Goal: Task Accomplishment & Management: Manage account settings

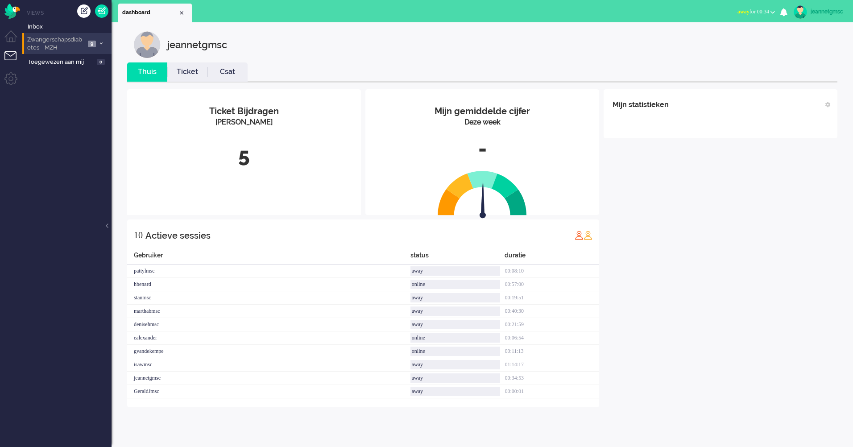
click at [69, 45] on span "Zwangerschapsdiabetes - MZH" at bounding box center [55, 44] width 59 height 17
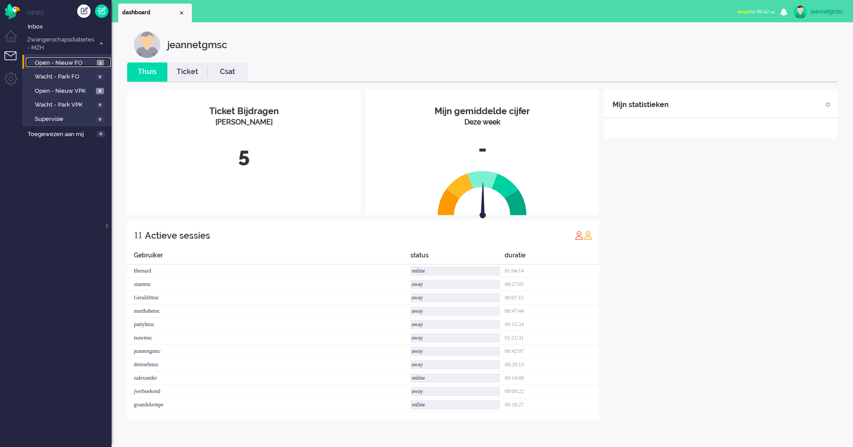
click at [78, 61] on span "Open - Nieuw FO" at bounding box center [65, 63] width 60 height 8
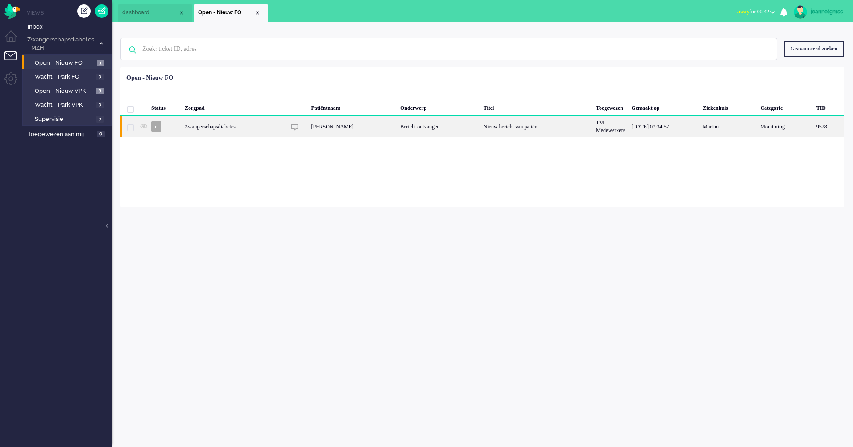
click at [211, 134] on div "Zwangerschapsdiabetes" at bounding box center [234, 127] width 104 height 22
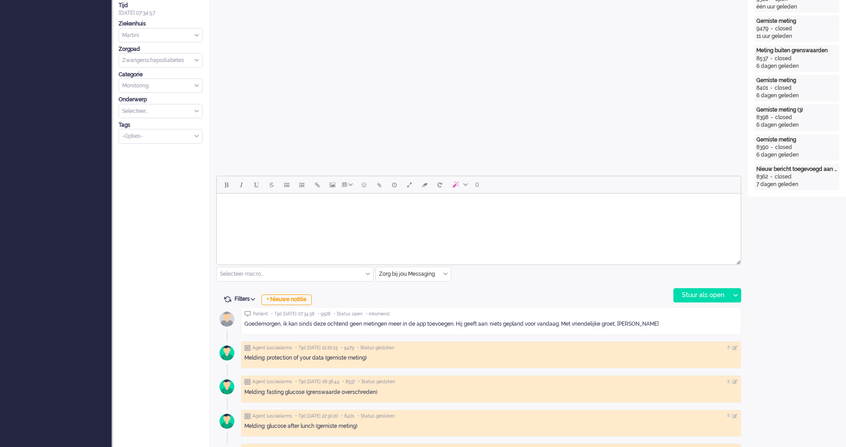
scroll to position [268, 0]
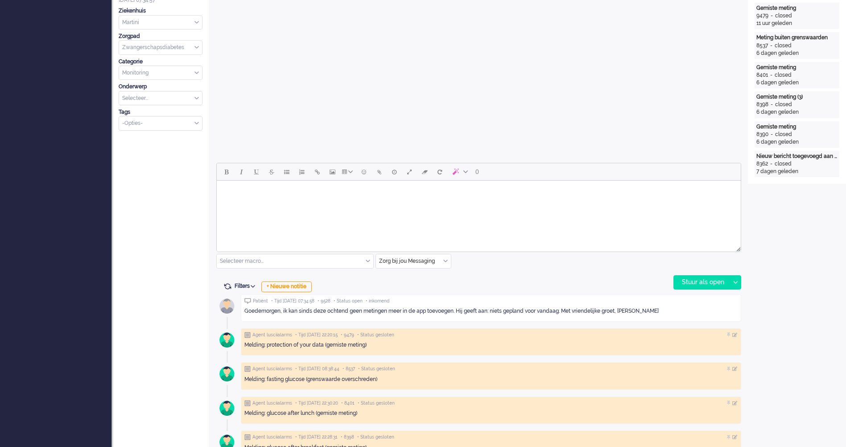
click at [325, 198] on body "Rich Text Area. Press ALT-0 for help." at bounding box center [478, 192] width 517 height 16
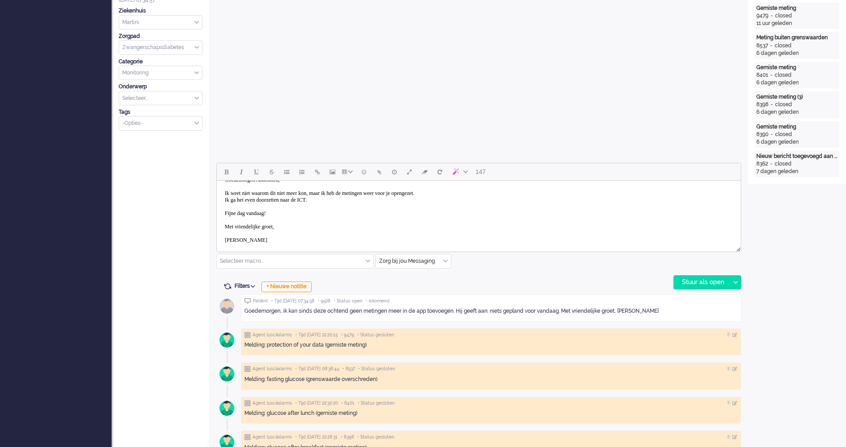
scroll to position [19, 0]
click at [737, 285] on div at bounding box center [735, 282] width 11 height 13
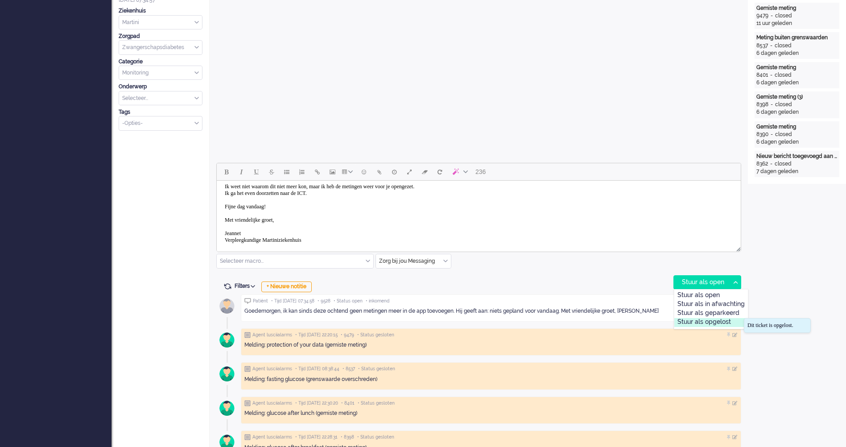
click at [725, 323] on div "Stuur als opgelost" at bounding box center [711, 322] width 74 height 9
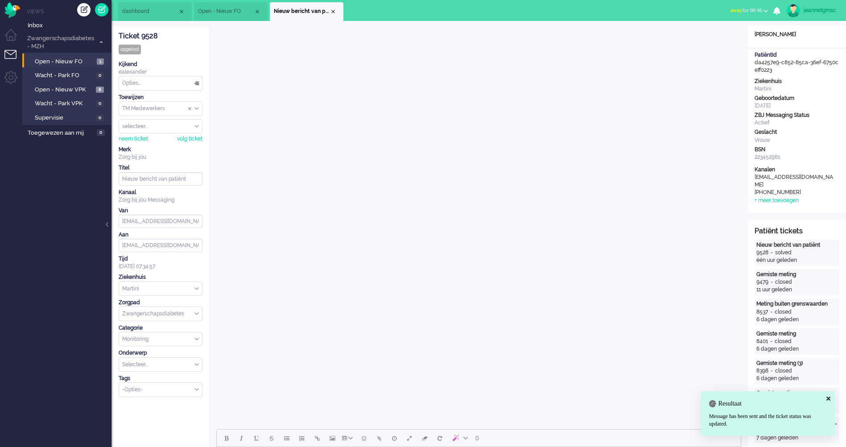
scroll to position [0, 0]
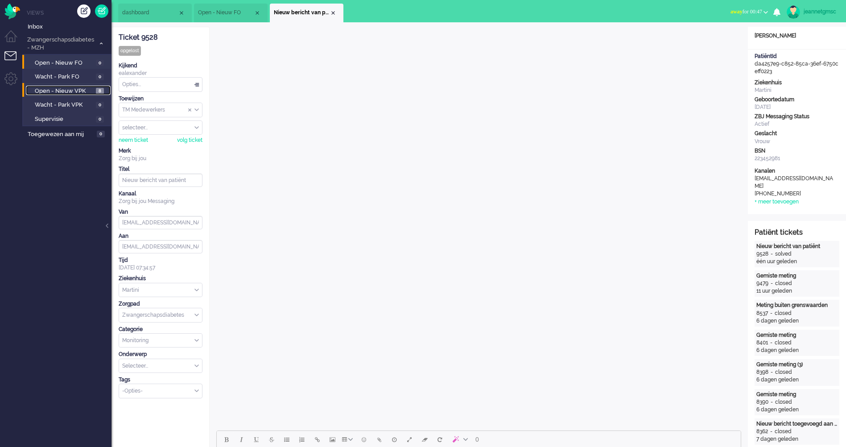
click at [88, 94] on span "Open - Nieuw VPK" at bounding box center [64, 91] width 59 height 8
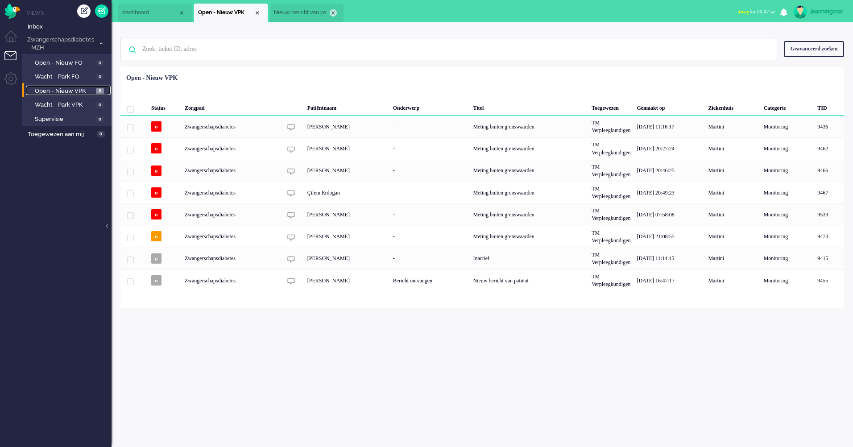
click at [333, 12] on div "Close tab" at bounding box center [333, 12] width 7 height 7
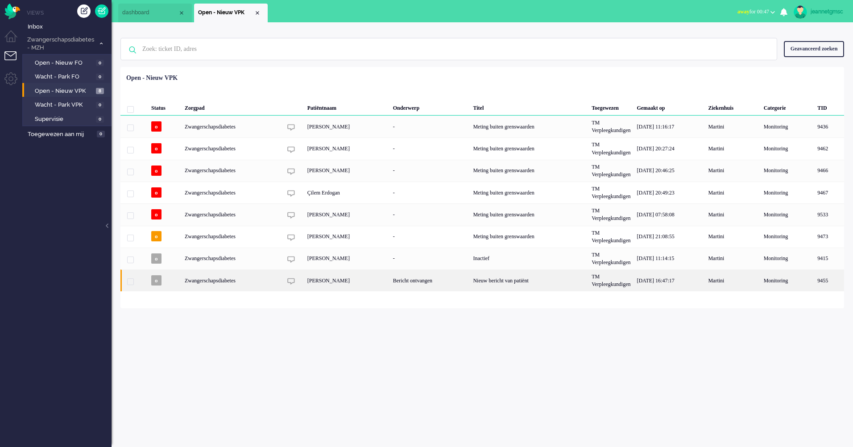
click at [376, 281] on div "[PERSON_NAME]" at bounding box center [347, 280] width 86 height 22
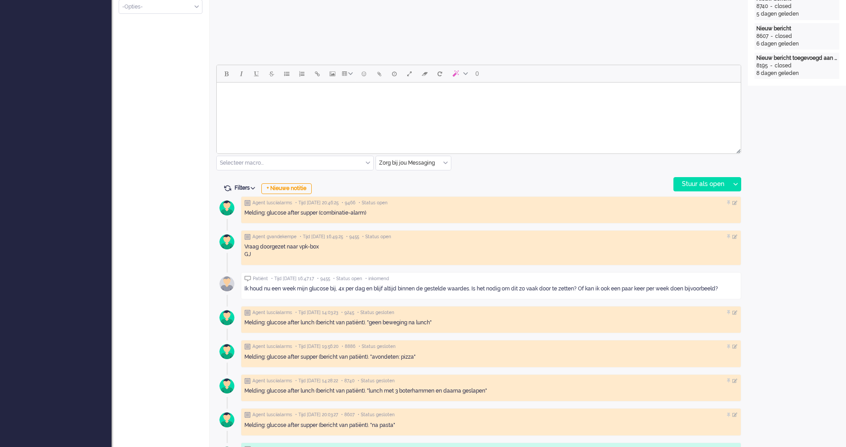
scroll to position [357, 0]
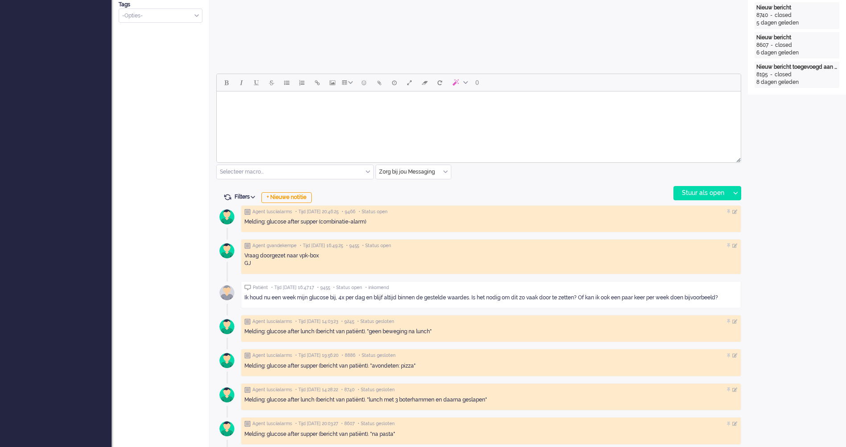
click at [349, 114] on html at bounding box center [479, 102] width 524 height 23
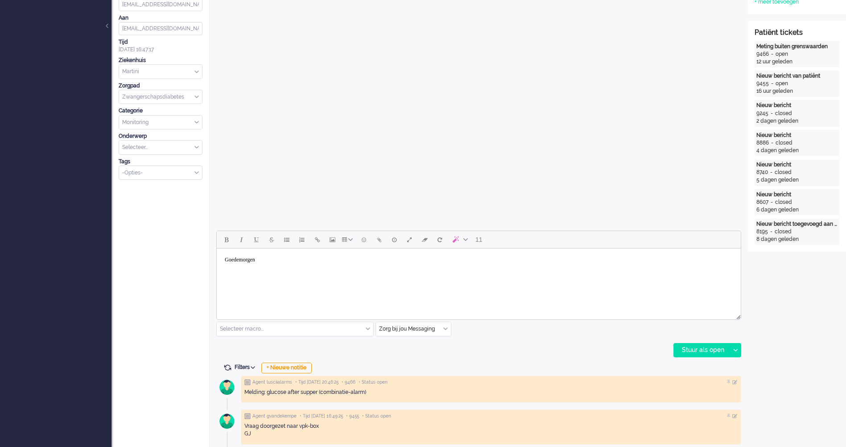
scroll to position [223, 0]
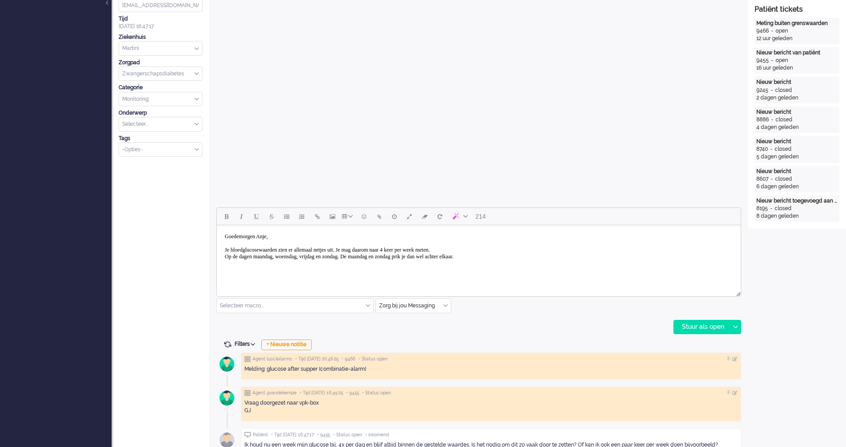
click at [482, 256] on body "Goedemorgen Anje, Je bloedglucosewaarden zien er allemaal netjes uit. Je mag da…" at bounding box center [478, 247] width 517 height 36
drag, startPoint x: 527, startPoint y: 253, endPoint x: 536, endPoint y: 253, distance: 8.9
click at [536, 253] on body "Goedemorgen Anje, Je bloedglucosewaarden zien er allemaal netjes uit. Je mag da…" at bounding box center [478, 247] width 517 height 36
click at [547, 254] on body "Goedemorgen Anje, Je bloedglucosewaarden zien er allemaal netjes uit. Je mag da…" at bounding box center [478, 247] width 517 height 36
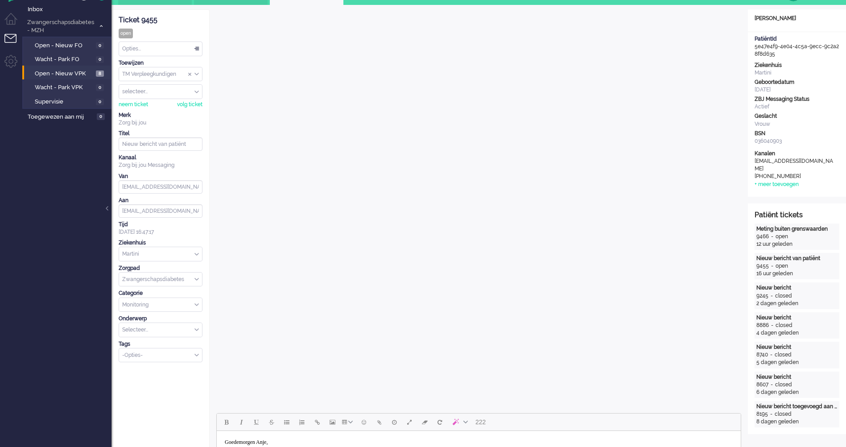
scroll to position [0, 0]
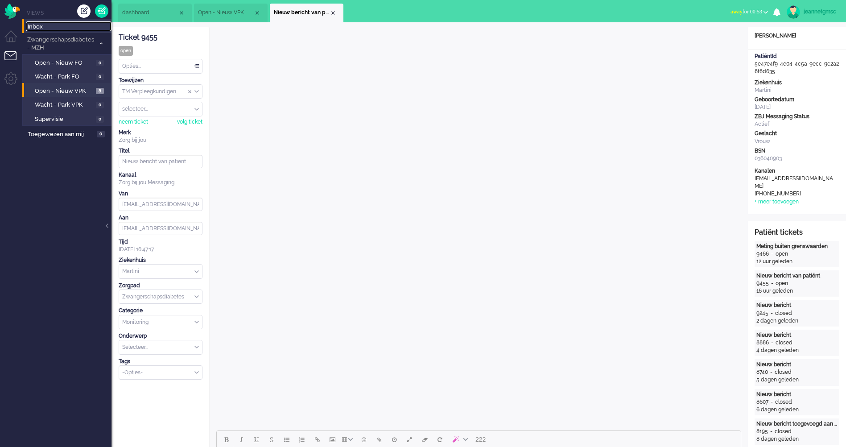
click at [37, 30] on span "Inbox" at bounding box center [70, 27] width 84 height 8
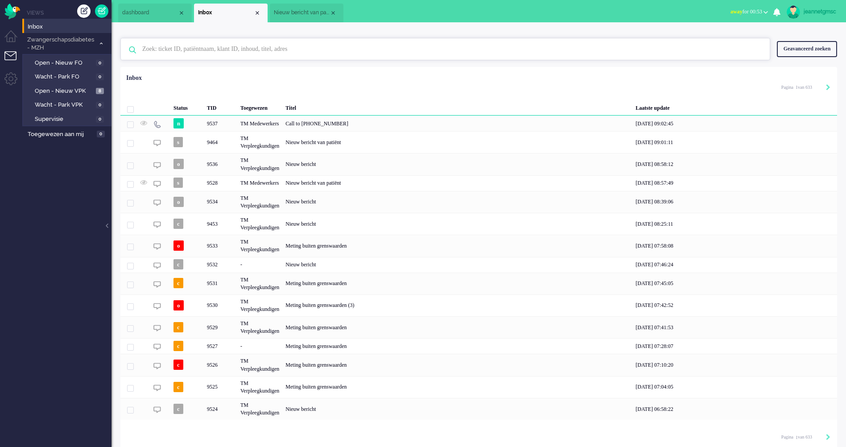
click at [201, 48] on input "text" at bounding box center [447, 48] width 622 height 21
type input "kregel"
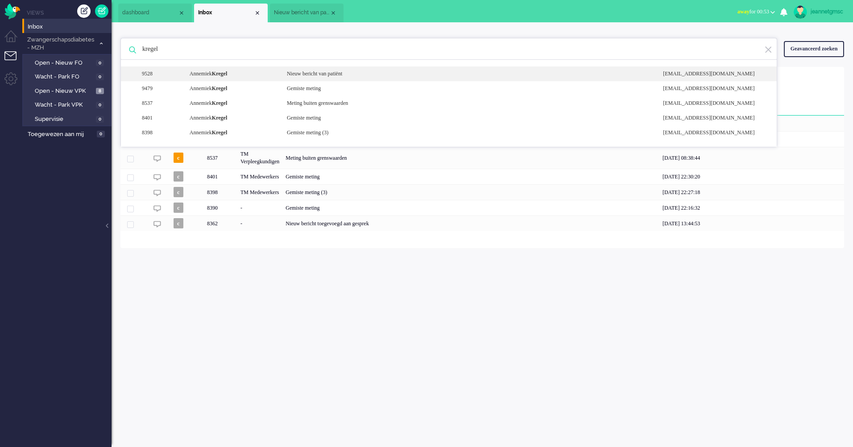
click at [229, 70] on div "9528 [PERSON_NAME] Nieuw bericht van patiënt [EMAIL_ADDRESS][DOMAIN_NAME]" at bounding box center [449, 73] width 656 height 15
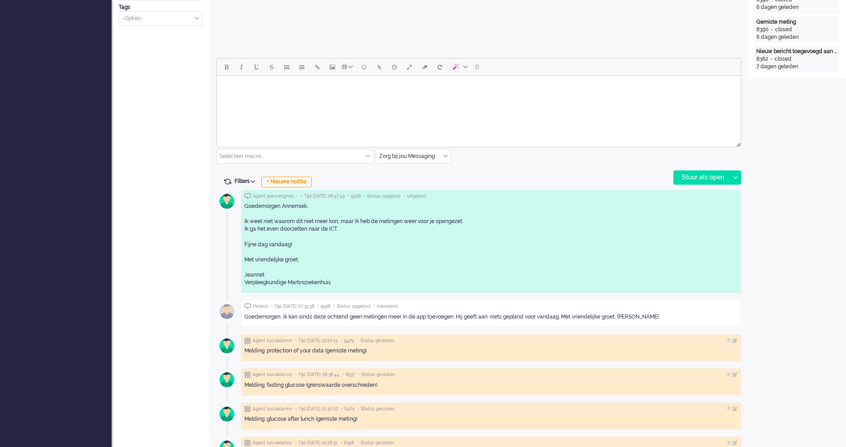
scroll to position [357, 0]
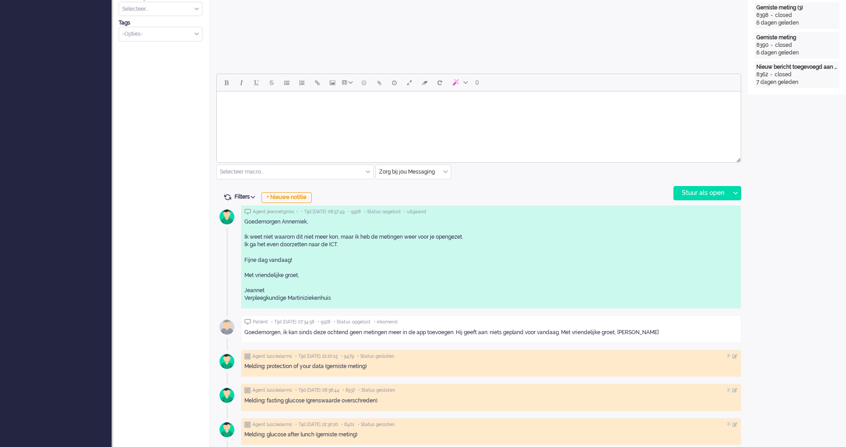
click at [307, 99] on body "Rich Text Area. Press ALT-0 for help." at bounding box center [478, 103] width 517 height 16
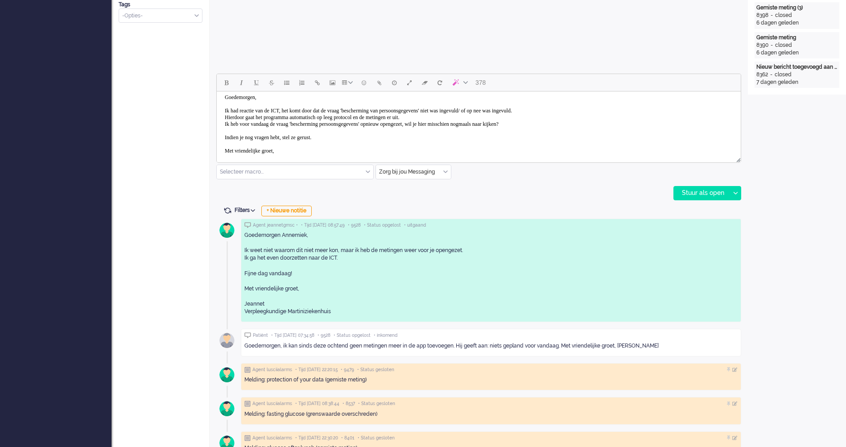
scroll to position [19, 0]
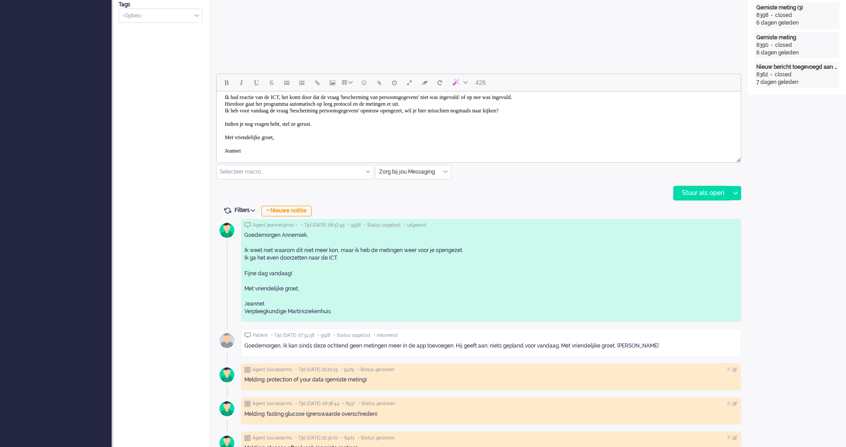
click at [688, 193] on div "Stuur als open" at bounding box center [702, 192] width 56 height 13
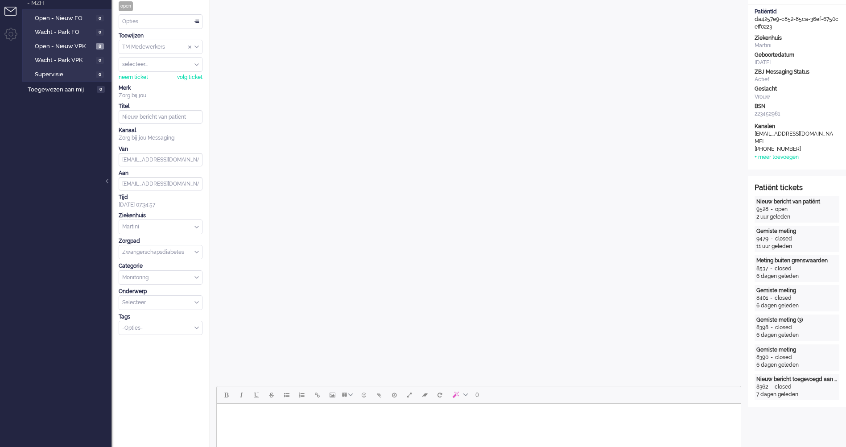
scroll to position [0, 0]
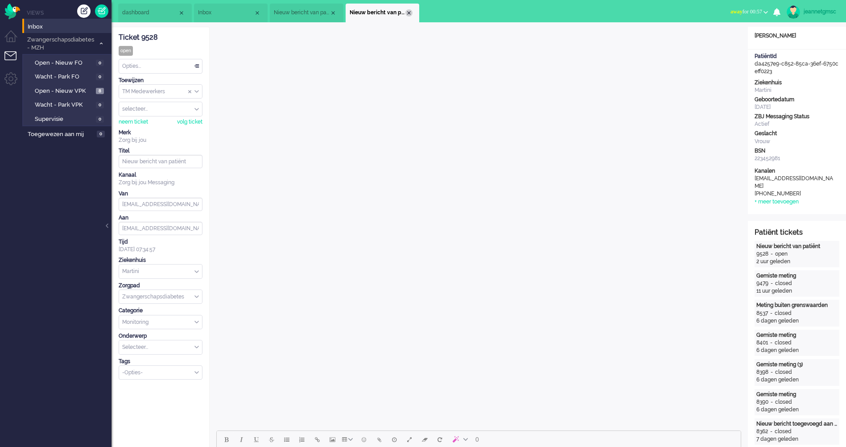
click at [407, 14] on div "Close tab" at bounding box center [408, 12] width 7 height 7
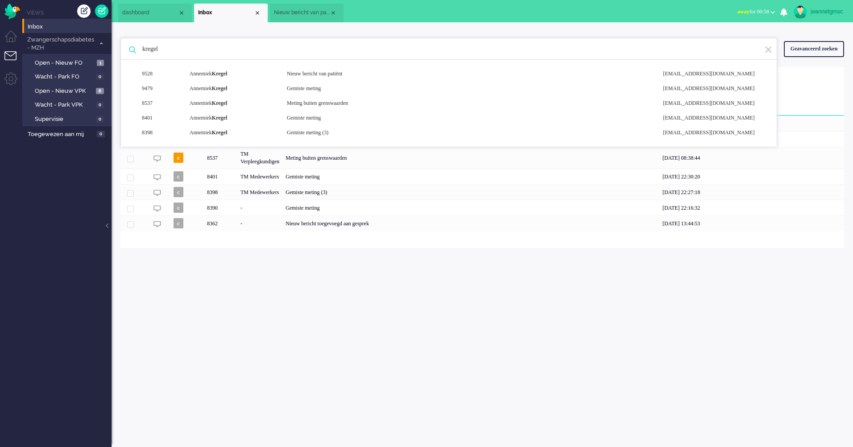
click at [312, 266] on div "jeannetgmsc Thuis Ticket Csat Mijn gemiddelde cijfer Deze week - Ticket Bijdrag…" at bounding box center [481, 234] width 741 height 425
click at [289, 10] on span "Nieuw bericht van patiënt" at bounding box center [302, 13] width 56 height 8
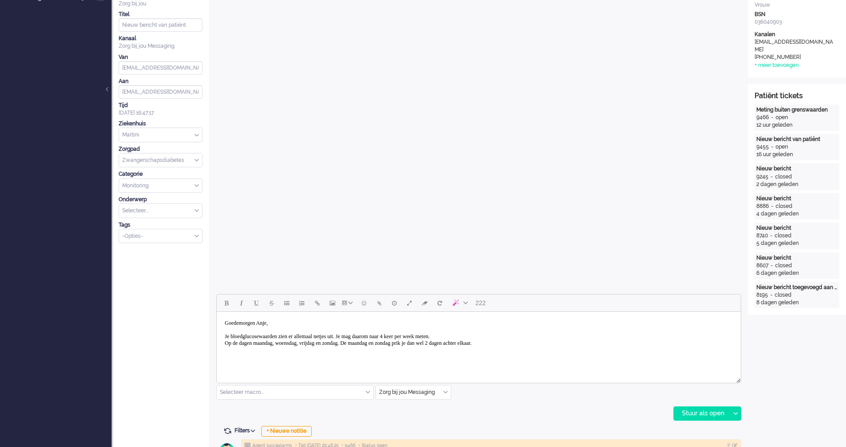
scroll to position [223, 0]
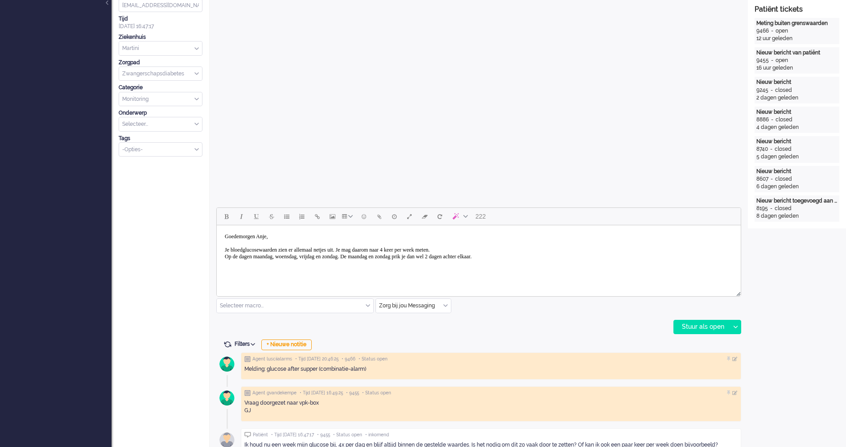
click at [553, 258] on body "Goedemorgen Anje, Je bloedglucosewaarden zien er allemaal netjes uit. Je mag da…" at bounding box center [478, 250] width 517 height 42
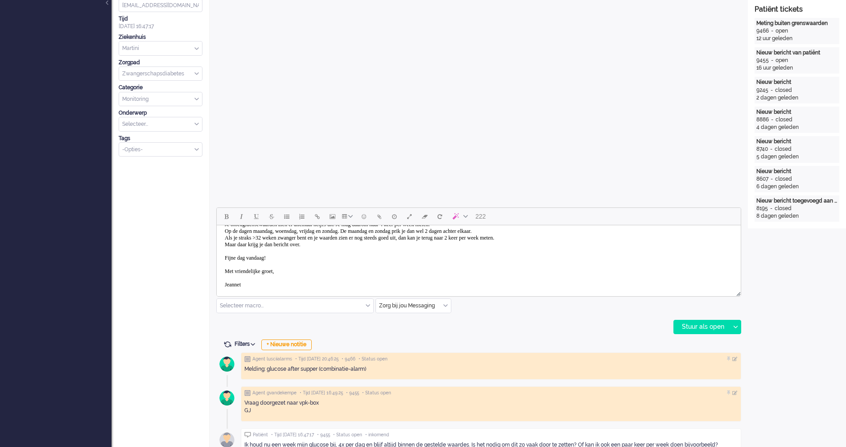
scroll to position [32, 0]
click at [709, 327] on div "Stuur als open" at bounding box center [702, 326] width 56 height 13
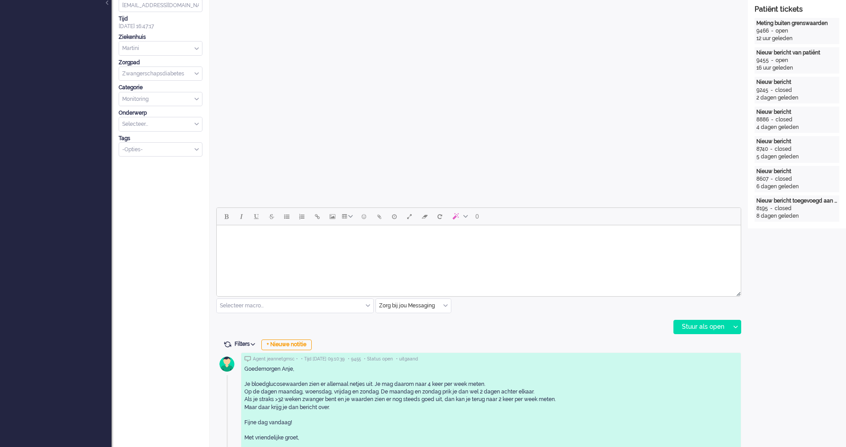
scroll to position [0, 0]
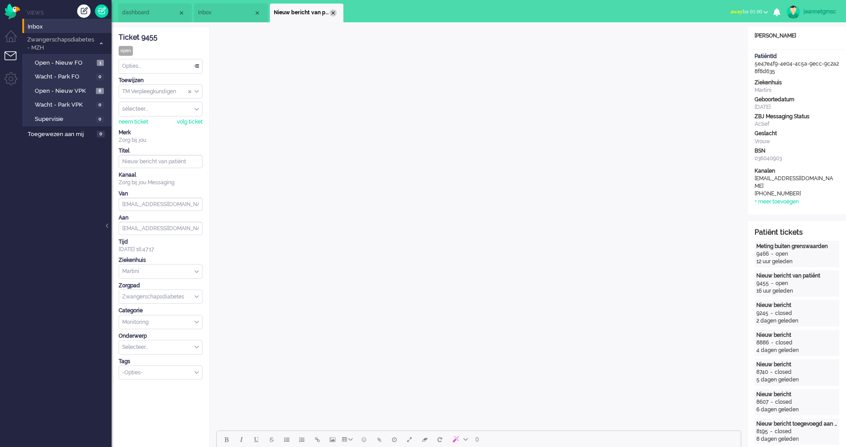
click at [335, 12] on div "Close tab" at bounding box center [333, 12] width 7 height 7
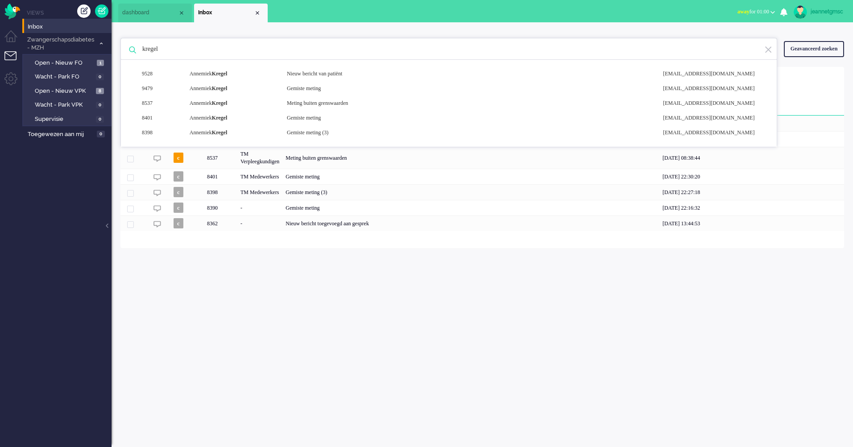
click at [289, 275] on div "jeannetgmsc Thuis Ticket Csat Mijn gemiddelde cijfer Deze week - Ticket Bijdrag…" at bounding box center [481, 234] width 741 height 425
click at [74, 90] on span "Open - Nieuw VPK" at bounding box center [64, 91] width 59 height 8
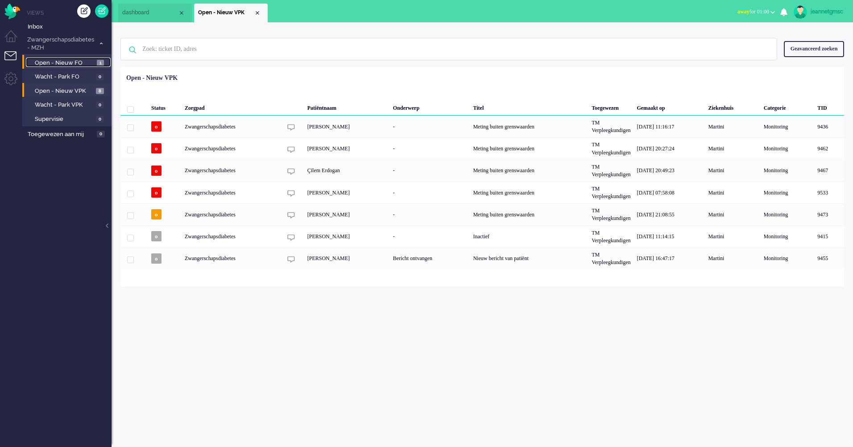
click at [69, 63] on span "Open - Nieuw FO" at bounding box center [65, 63] width 60 height 8
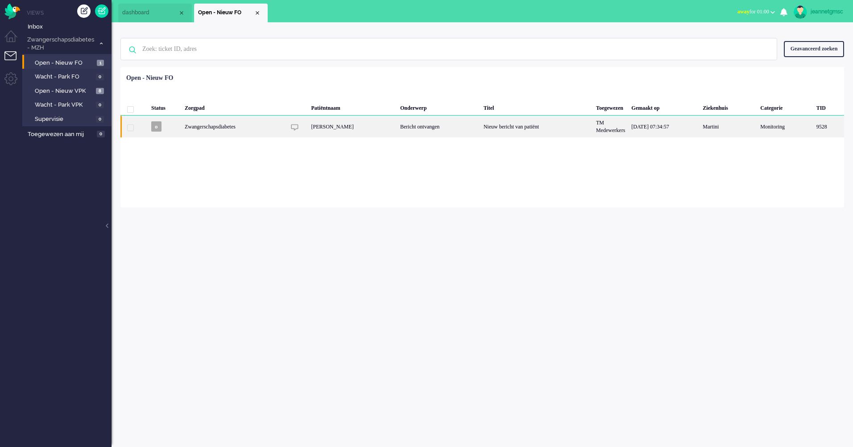
click at [384, 131] on div "[PERSON_NAME]" at bounding box center [352, 127] width 89 height 22
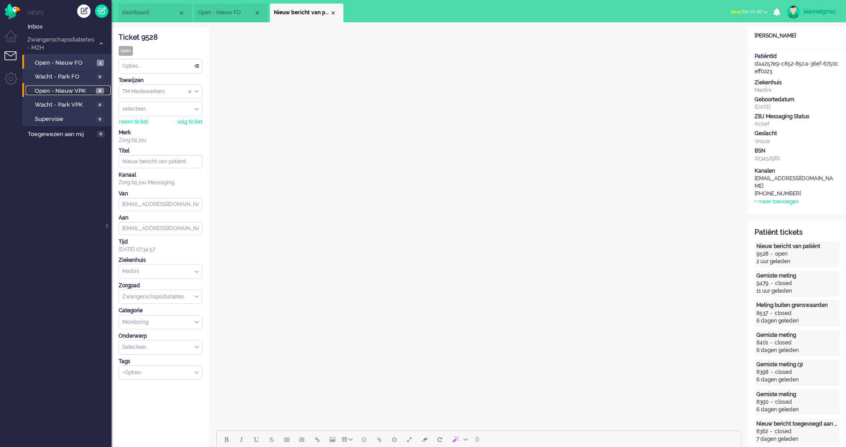
click at [68, 93] on span "Open - Nieuw VPK" at bounding box center [64, 91] width 59 height 8
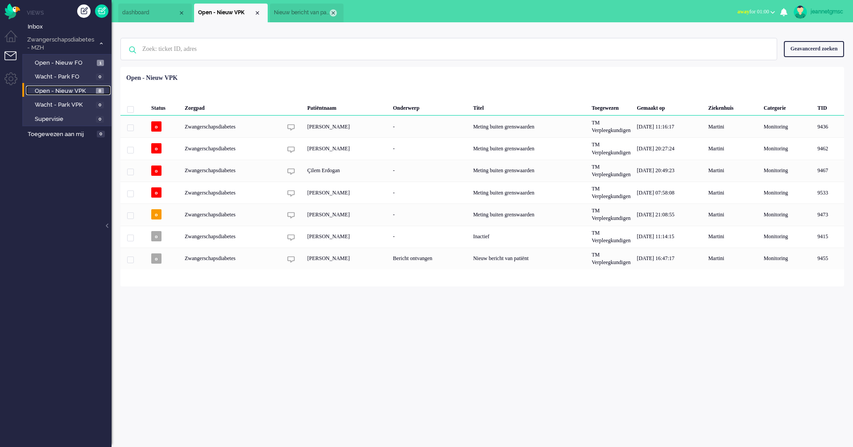
click at [336, 14] on div "Close tab" at bounding box center [333, 12] width 7 height 7
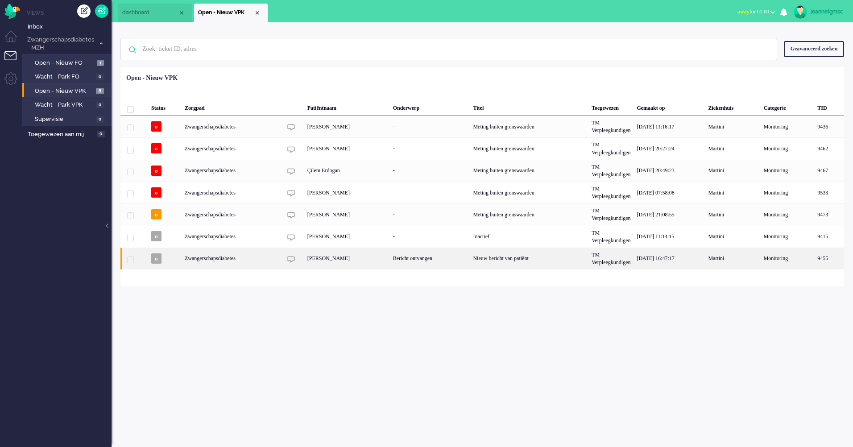
click at [344, 265] on div "[PERSON_NAME]" at bounding box center [347, 259] width 86 height 22
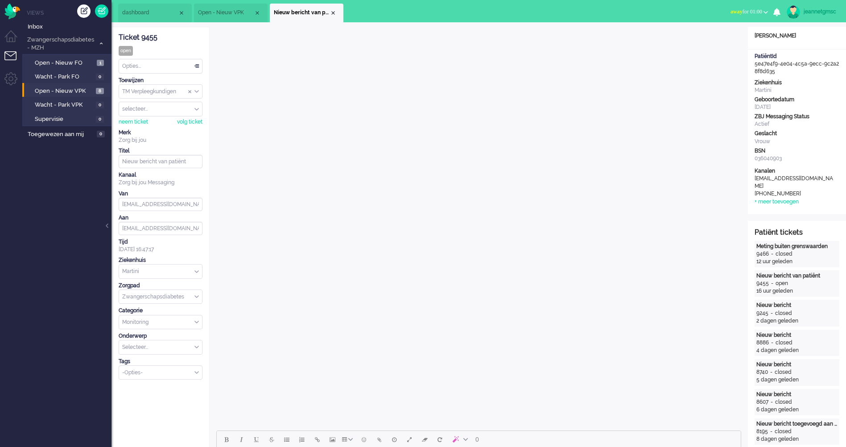
click at [183, 71] on div "Opties..." at bounding box center [160, 66] width 83 height 14
click at [167, 125] on li "Opgelost" at bounding box center [160, 129] width 83 height 13
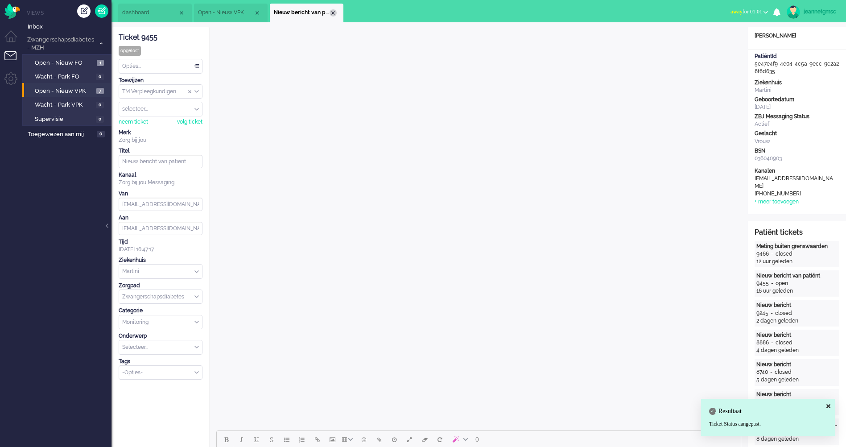
click at [334, 13] on div "Close tab" at bounding box center [333, 12] width 7 height 7
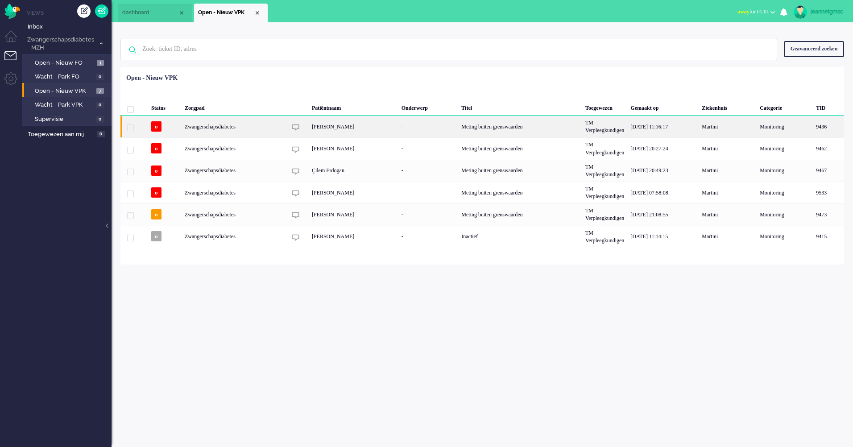
click at [344, 134] on div "[PERSON_NAME]" at bounding box center [354, 127] width 90 height 22
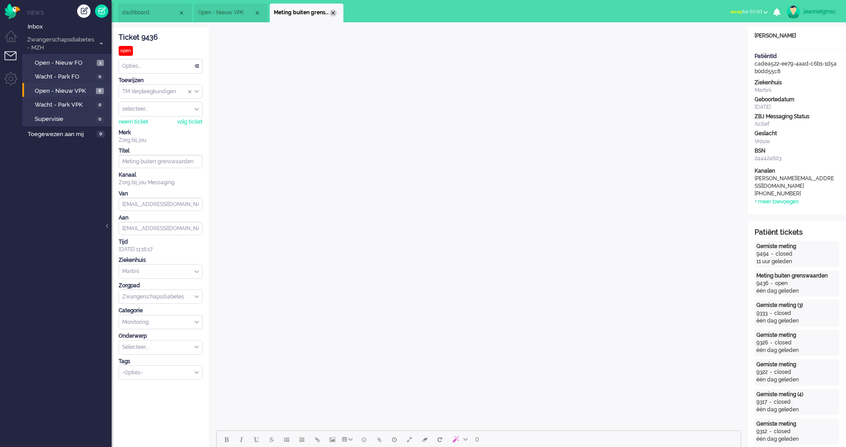
click at [332, 15] on div "Close tab" at bounding box center [333, 12] width 7 height 7
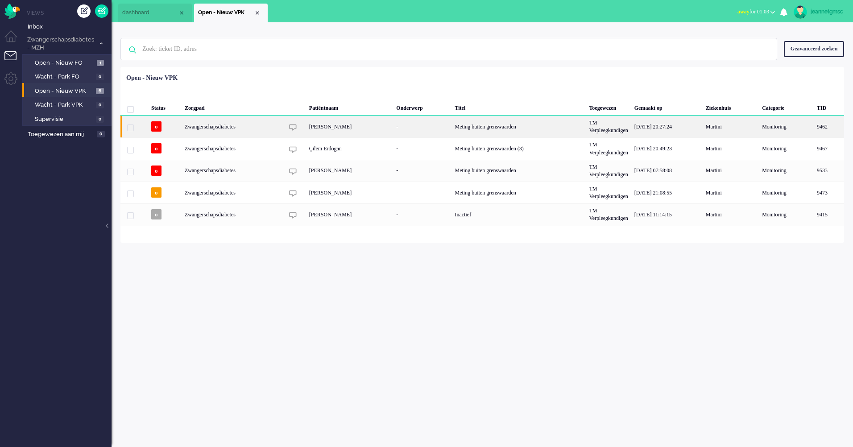
click at [339, 129] on div "[PERSON_NAME]" at bounding box center [349, 127] width 87 height 22
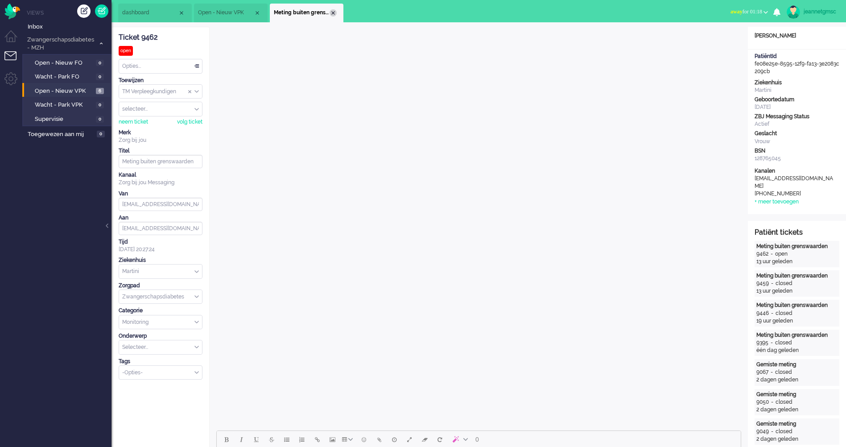
click at [335, 12] on div "Close tab" at bounding box center [333, 12] width 7 height 7
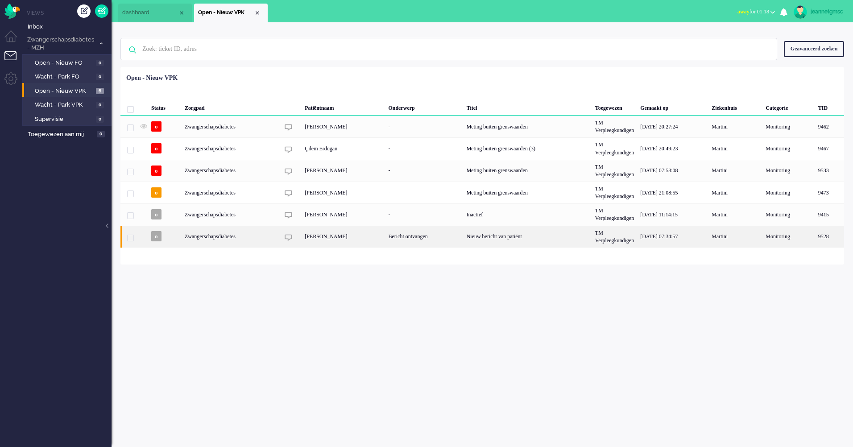
click at [452, 236] on div "Bericht ontvangen" at bounding box center [424, 237] width 78 height 22
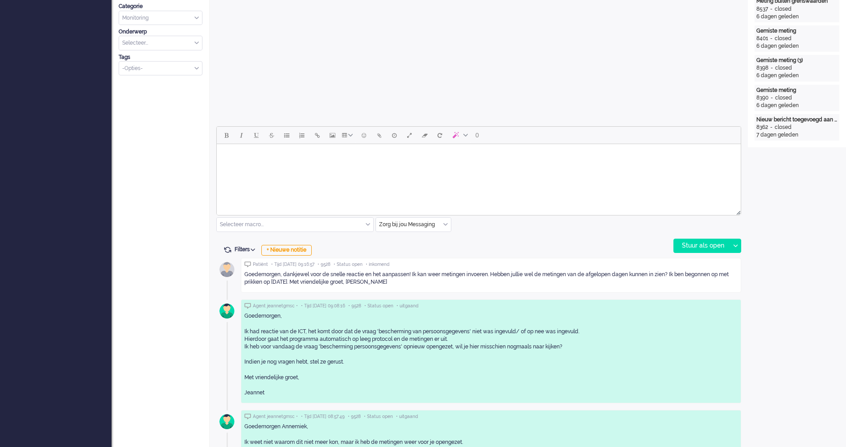
scroll to position [312, 0]
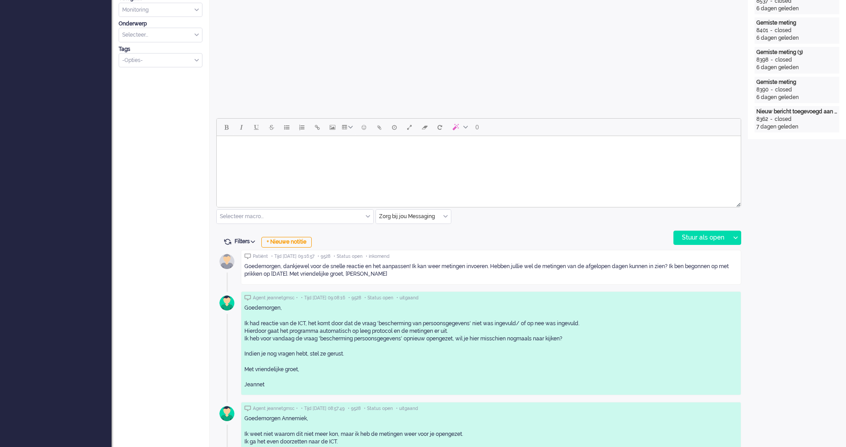
click at [268, 156] on html at bounding box center [479, 147] width 524 height 23
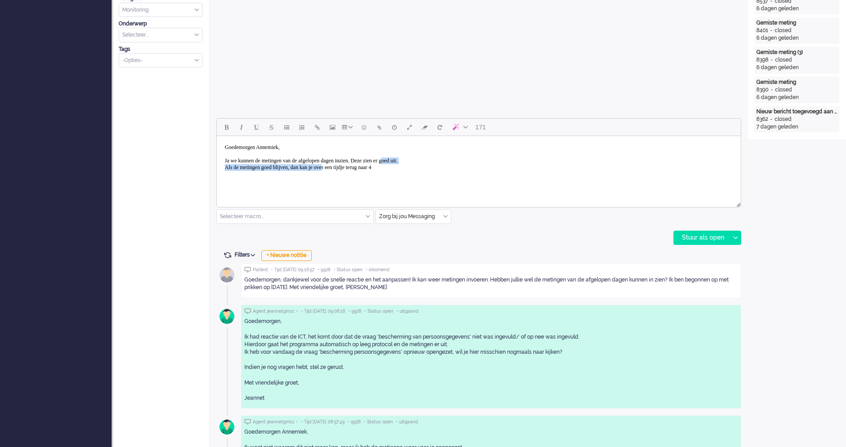
drag, startPoint x: 418, startPoint y: 163, endPoint x: 345, endPoint y: 169, distance: 73.0
click at [345, 169] on body "Goedemorgen Annemiek, Ja we kunnen de metingen van de afgelopen dagen inzien. D…" at bounding box center [478, 158] width 517 height 36
drag, startPoint x: 430, startPoint y: 172, endPoint x: 220, endPoint y: 166, distance: 210.6
click at [220, 166] on html "Goedemorgen Annemiek, Ja we kunnen de metingen van de afgelopen dagen inzien. D…" at bounding box center [479, 157] width 524 height 43
click at [458, 161] on body "Goedemorgen Annemiek, Ja we kunnen de metingen van de afgelopen dagen inzien. D…" at bounding box center [478, 158] width 517 height 36
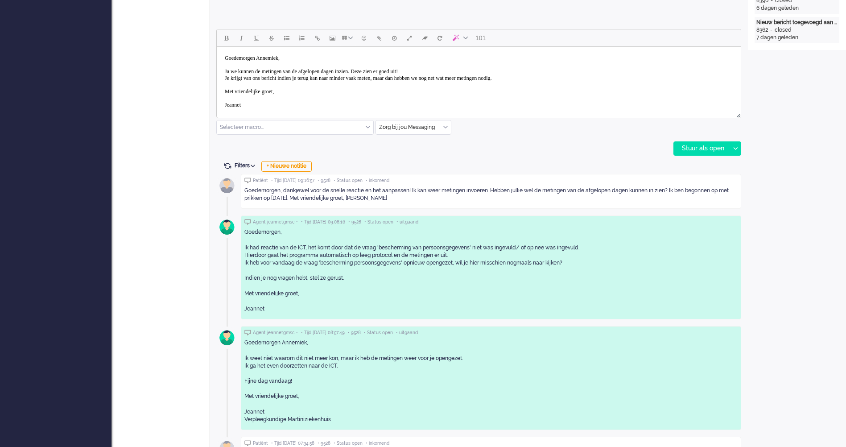
scroll to position [5, 0]
click at [322, 78] on body "Goedemorgen Annemiek, Ja we kunnen de metingen van de afgelopen dagen inzien. D…" at bounding box center [478, 83] width 517 height 76
click at [394, 71] on body "Goedemorgen Annemiek, Ja we kunnen de metingen van de afgelopen dagen inzien. D…" at bounding box center [478, 83] width 517 height 76
click at [688, 144] on div "Stuur als open" at bounding box center [702, 148] width 56 height 13
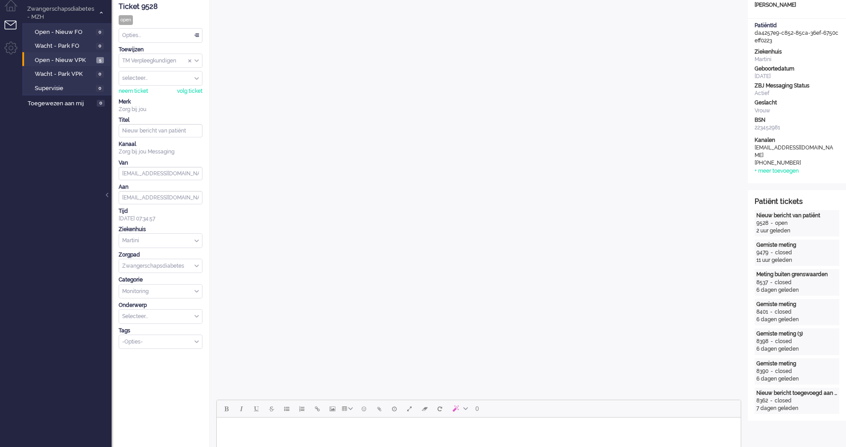
scroll to position [0, 0]
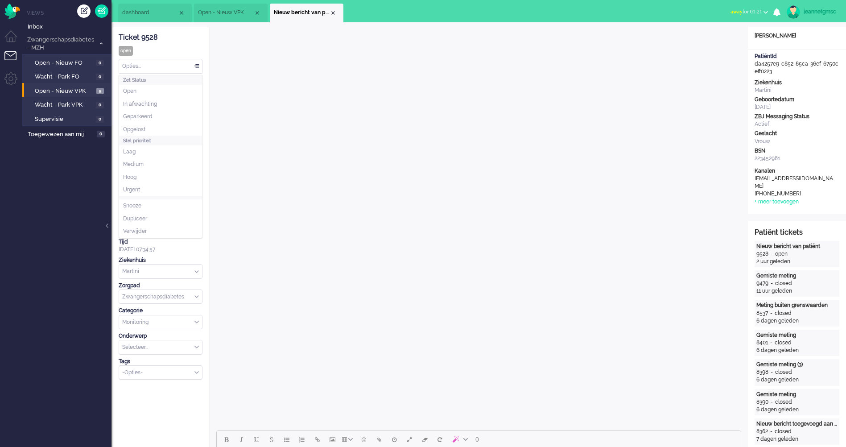
click at [153, 64] on div "Opties..." at bounding box center [160, 66] width 83 height 14
click at [154, 128] on li "Opgelost" at bounding box center [160, 129] width 83 height 13
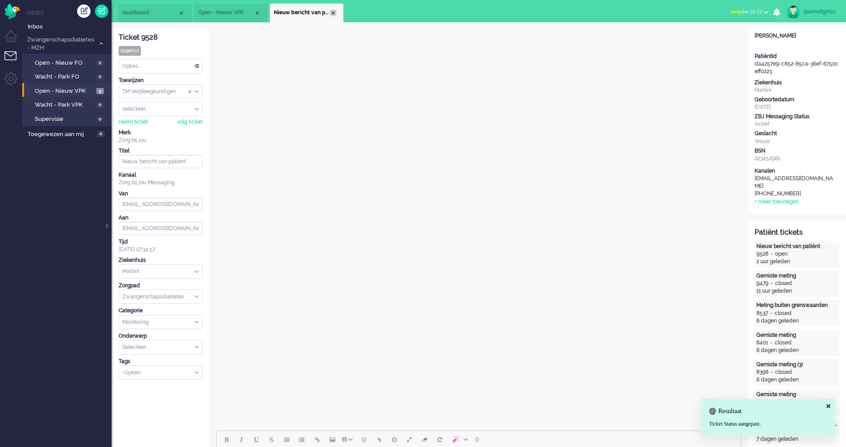
click at [330, 13] on div "Close tab" at bounding box center [333, 12] width 7 height 7
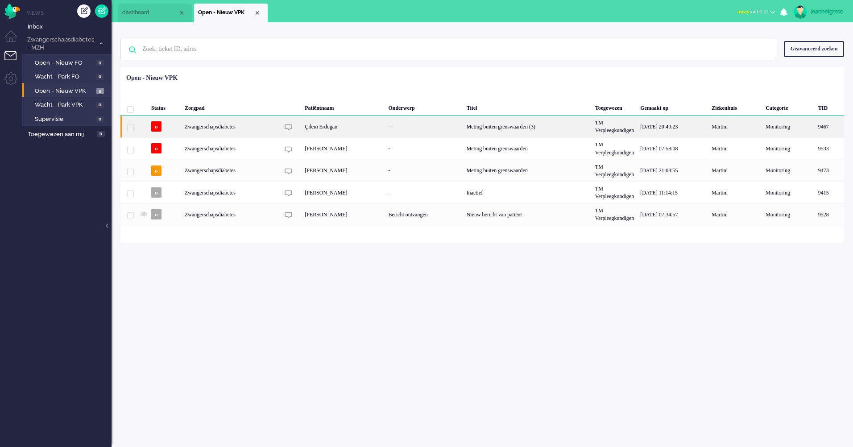
click at [358, 132] on div "Çilem Erdogan" at bounding box center [342, 127] width 83 height 22
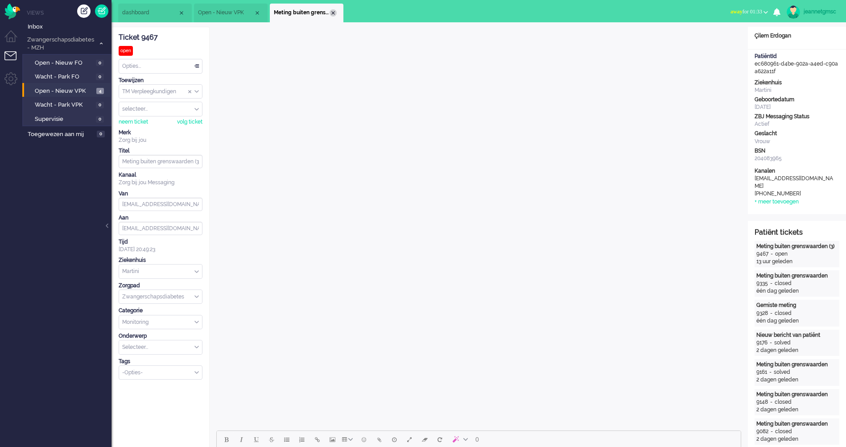
click at [334, 13] on div "Close tab" at bounding box center [333, 12] width 7 height 7
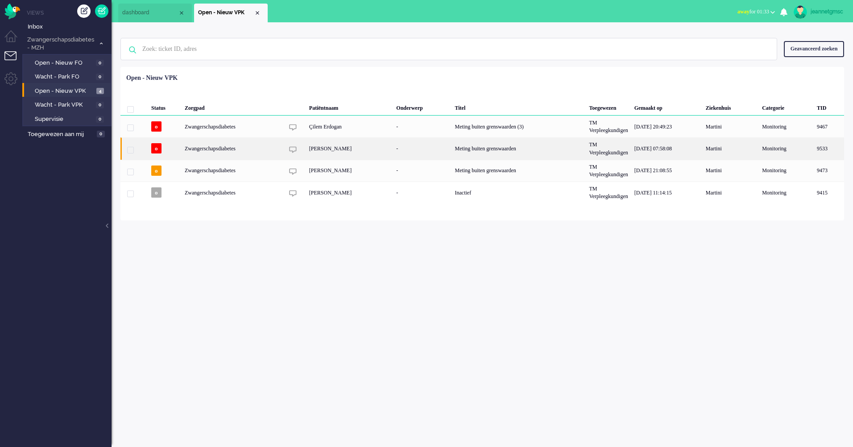
click at [355, 155] on div "[PERSON_NAME]" at bounding box center [349, 148] width 87 height 22
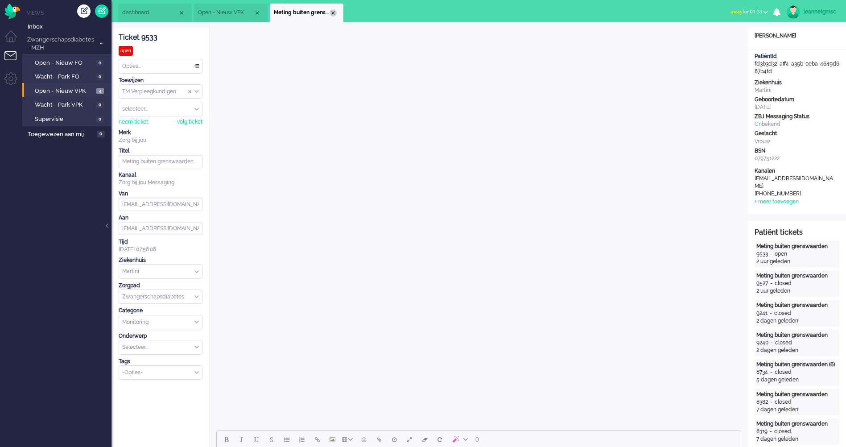
click at [331, 12] on div "Close tab" at bounding box center [333, 12] width 7 height 7
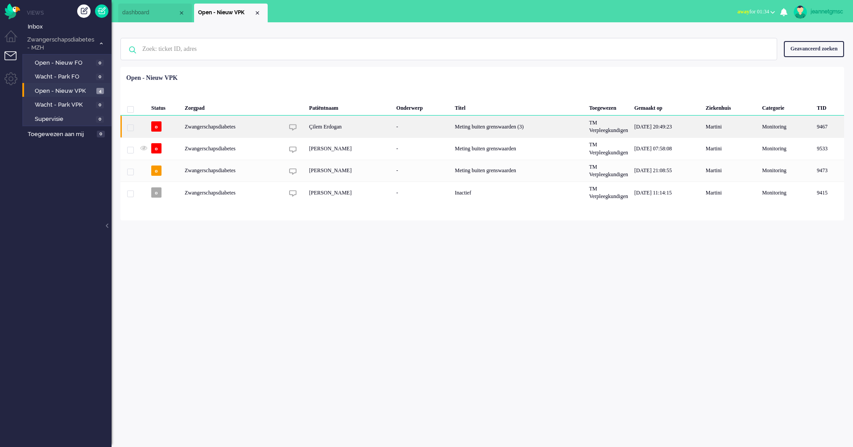
click at [370, 125] on div "Çilem Erdogan" at bounding box center [349, 127] width 87 height 22
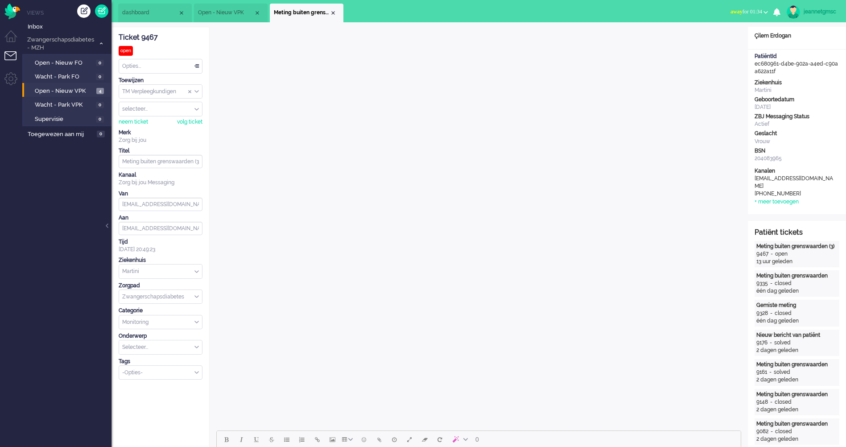
click at [337, 14] on li "Meting buiten grenswaarden (3)" at bounding box center [307, 13] width 74 height 19
click at [334, 11] on div "Close tab" at bounding box center [333, 12] width 7 height 7
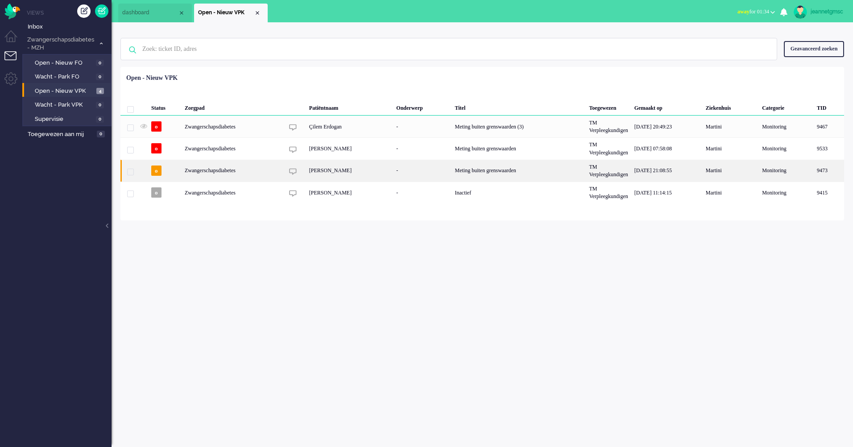
click at [379, 167] on div "[PERSON_NAME]" at bounding box center [349, 171] width 87 height 22
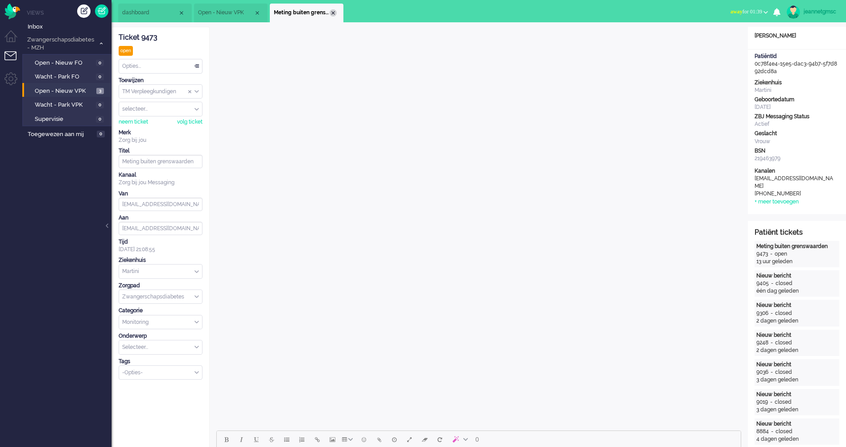
click at [335, 14] on div "Close tab" at bounding box center [333, 12] width 7 height 7
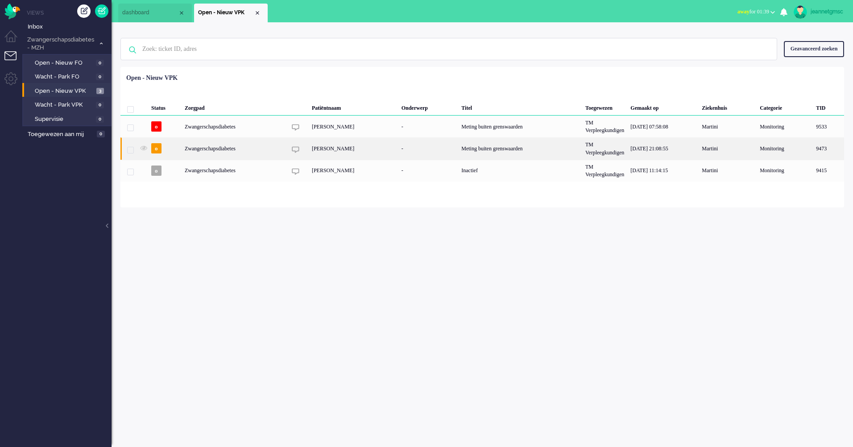
click at [389, 150] on div "[PERSON_NAME]" at bounding box center [354, 148] width 90 height 22
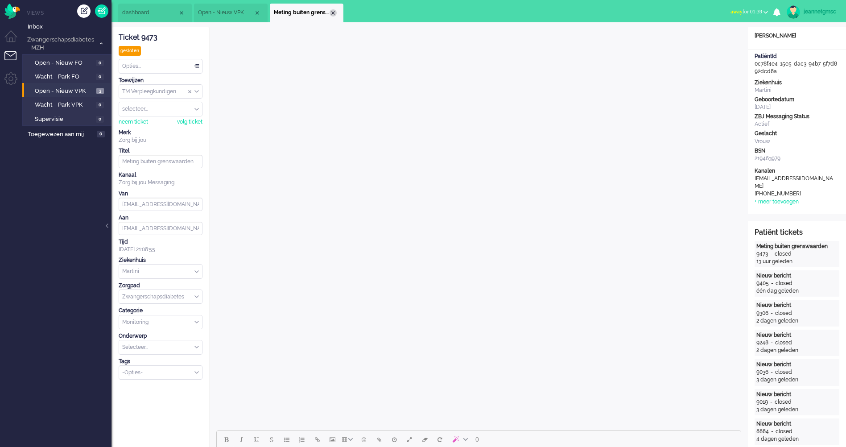
click at [334, 15] on div "Close tab" at bounding box center [333, 12] width 7 height 7
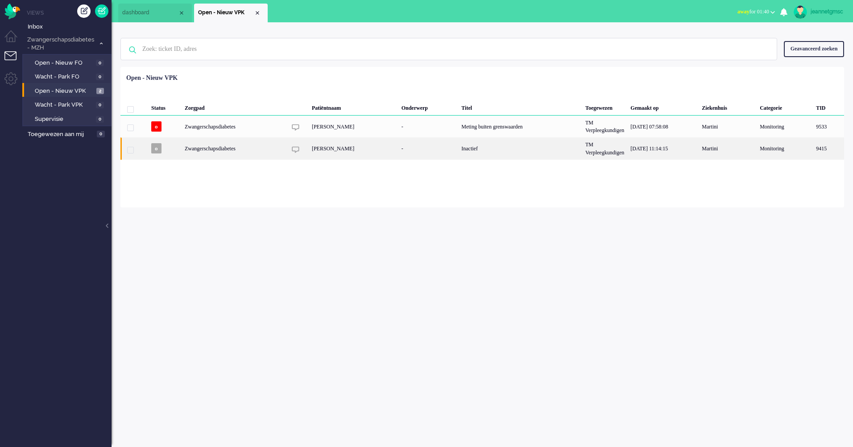
click at [358, 155] on div "[PERSON_NAME]" at bounding box center [354, 148] width 90 height 22
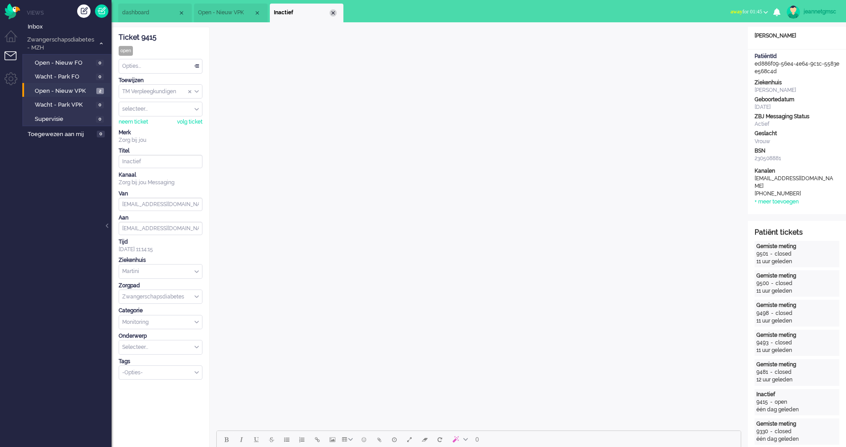
click at [336, 15] on li "Inactief" at bounding box center [307, 13] width 74 height 19
click at [334, 16] on div "Close tab" at bounding box center [333, 12] width 7 height 7
